Goal: Check status: Check status

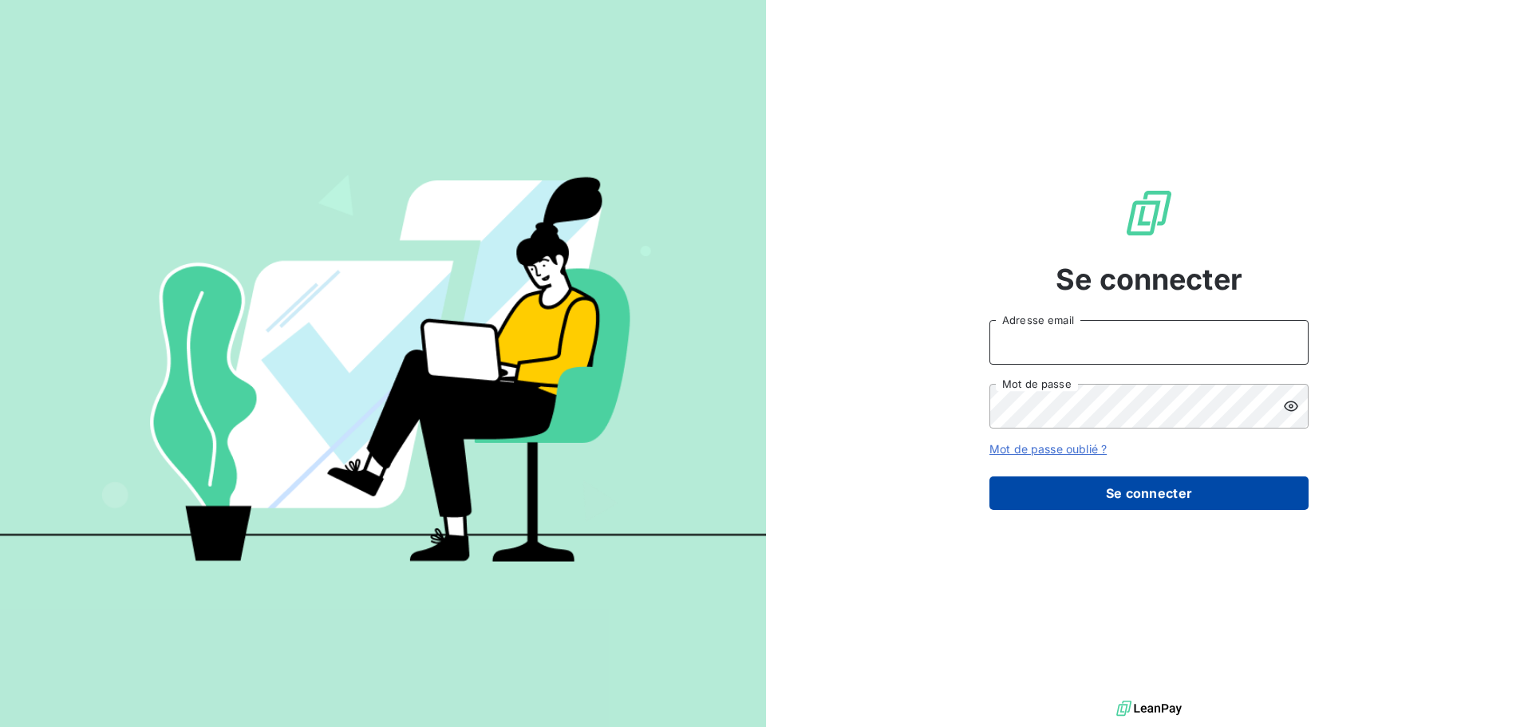
type input "[PERSON_NAME][EMAIL_ADDRESS][PERSON_NAME][DOMAIN_NAME]"
click at [1105, 496] on button "Se connecter" at bounding box center [1149, 493] width 319 height 34
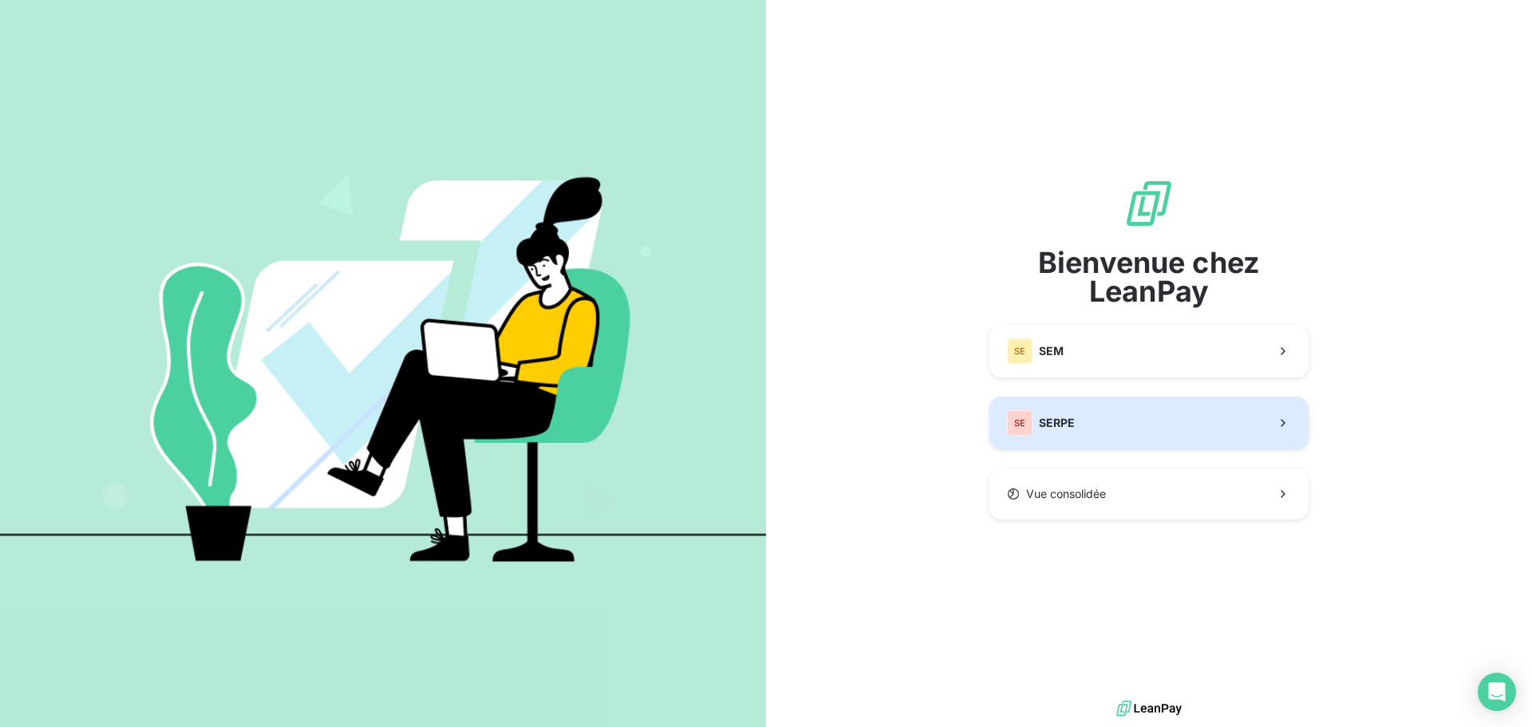
click at [1053, 416] on span "SERPE" at bounding box center [1057, 423] width 36 height 16
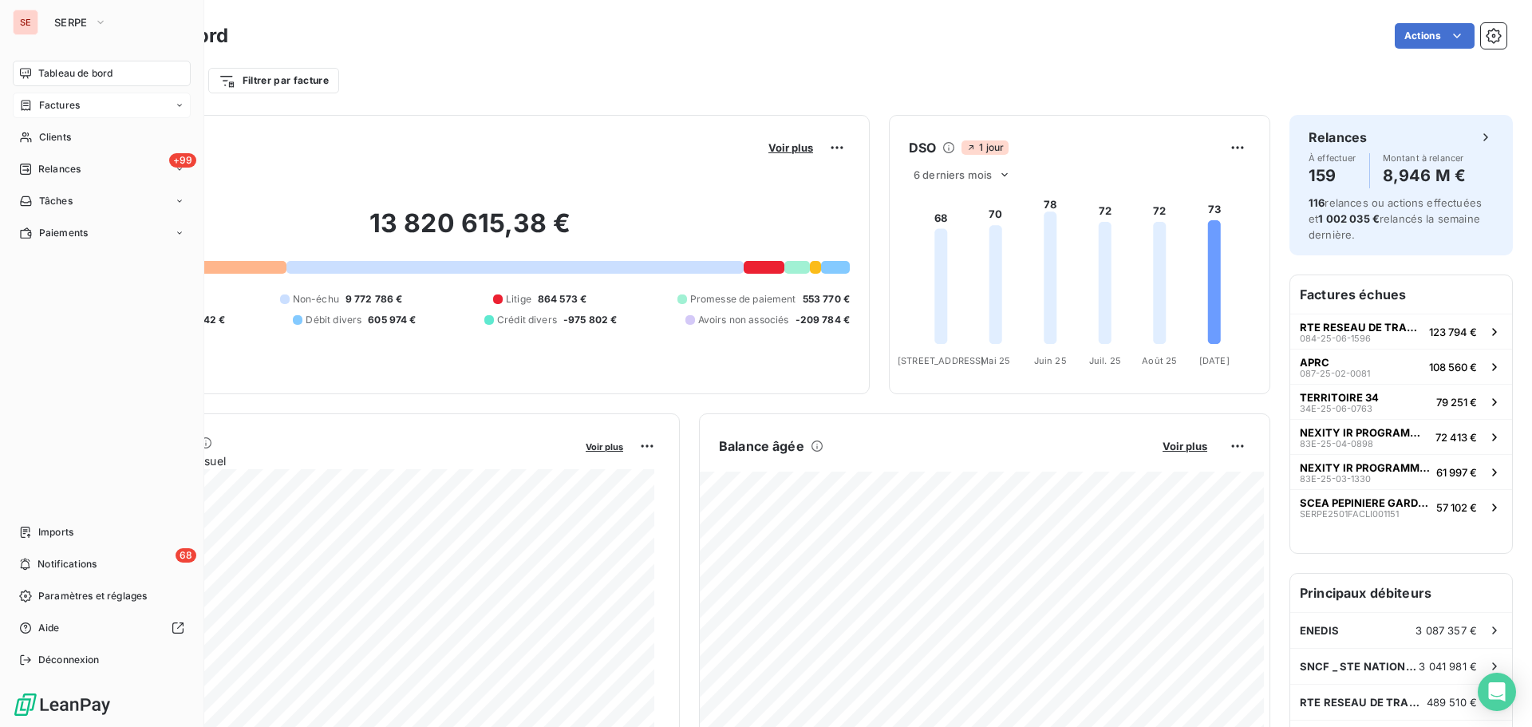
click at [73, 111] on span "Factures" at bounding box center [59, 105] width 41 height 14
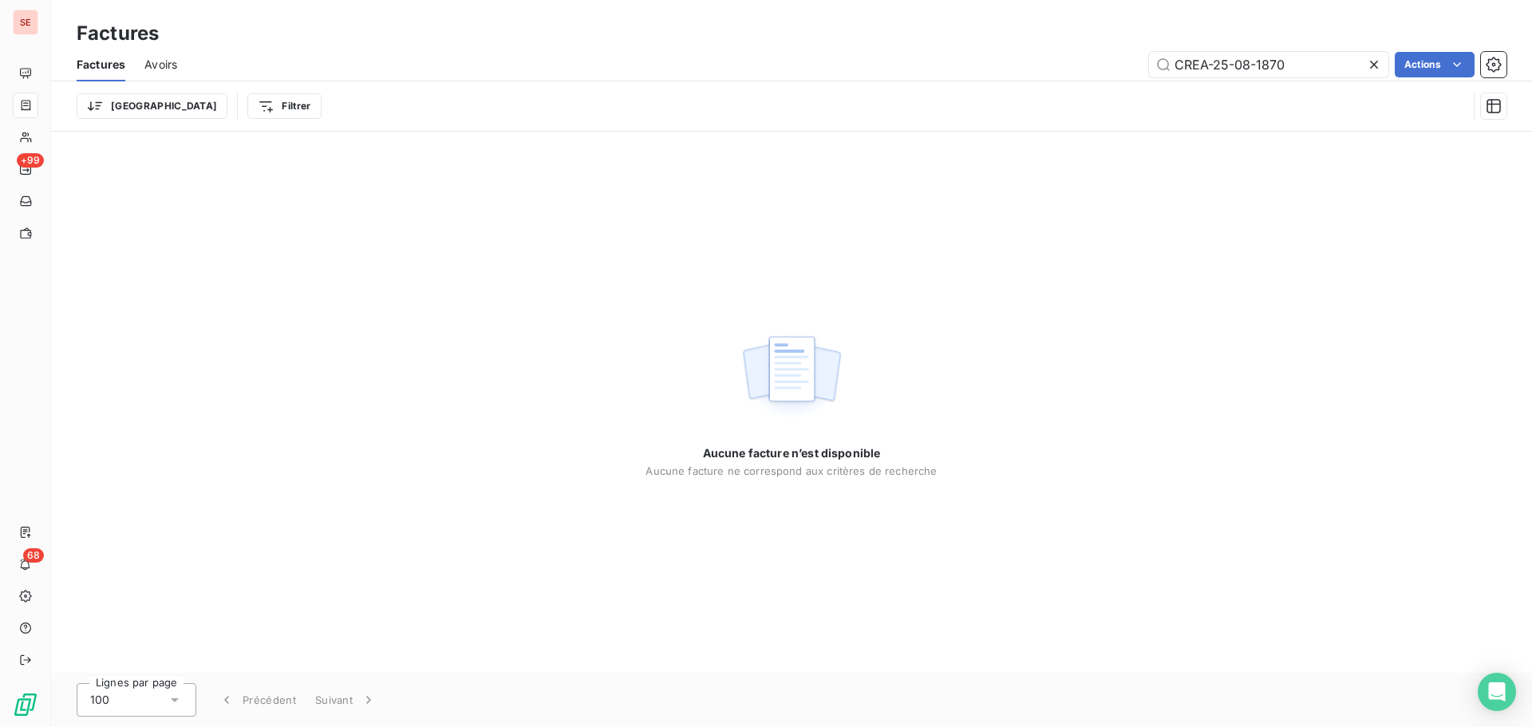
drag, startPoint x: 1279, startPoint y: 69, endPoint x: 967, endPoint y: 54, distance: 312.4
click at [967, 54] on div "CREA-25-08-1870 Actions" at bounding box center [851, 65] width 1310 height 26
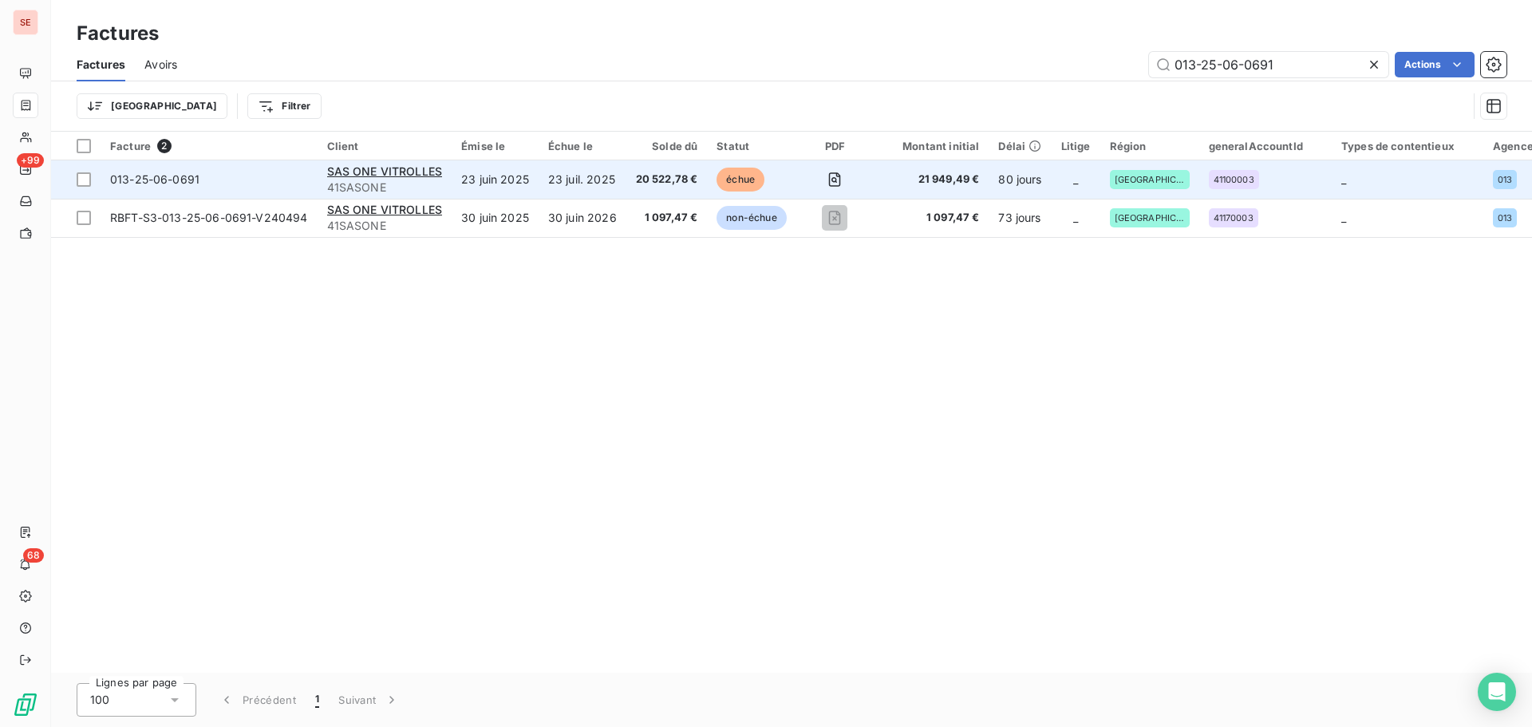
type input "013-25-06-0691"
click at [213, 186] on span "013-25-06-0691" at bounding box center [209, 180] width 198 height 16
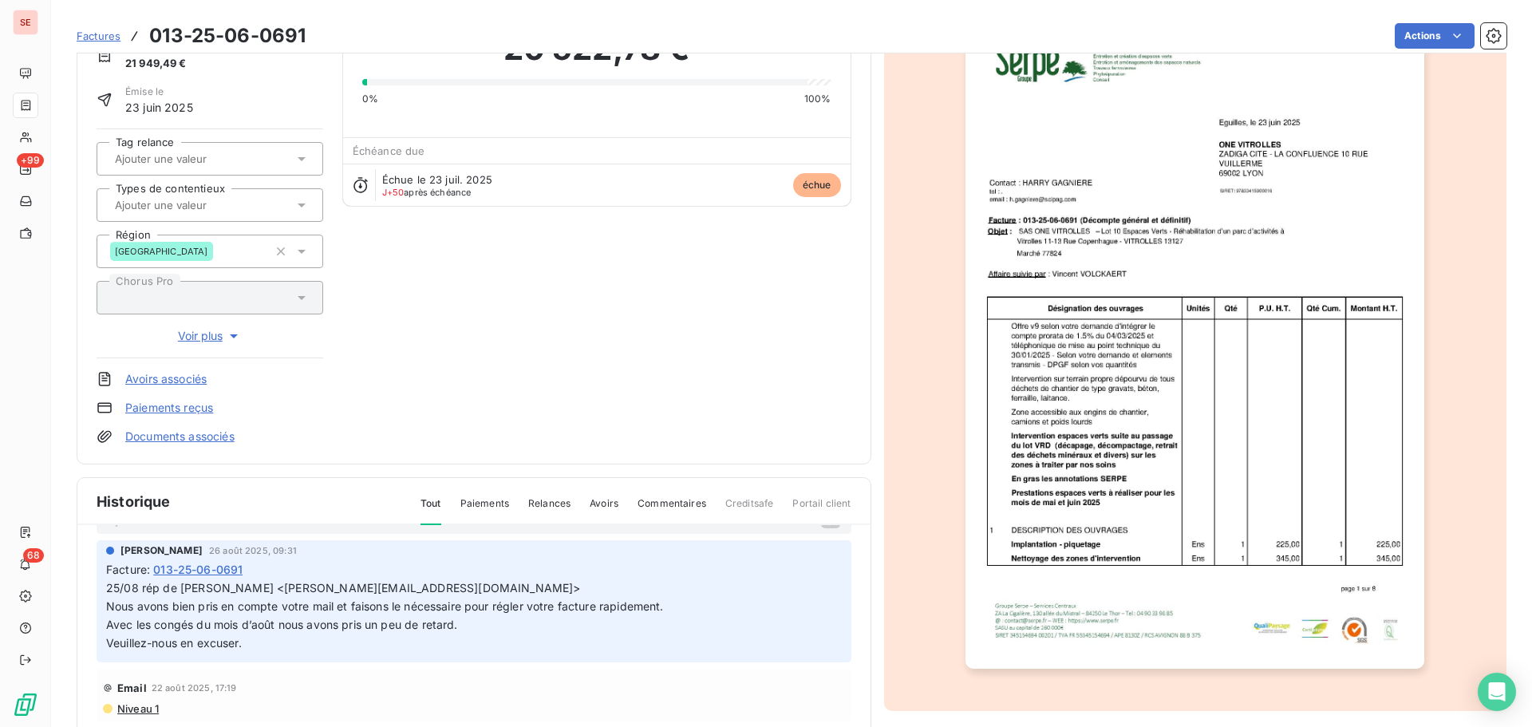
scroll to position [19, 0]
